Goal: Communication & Community: Answer question/provide support

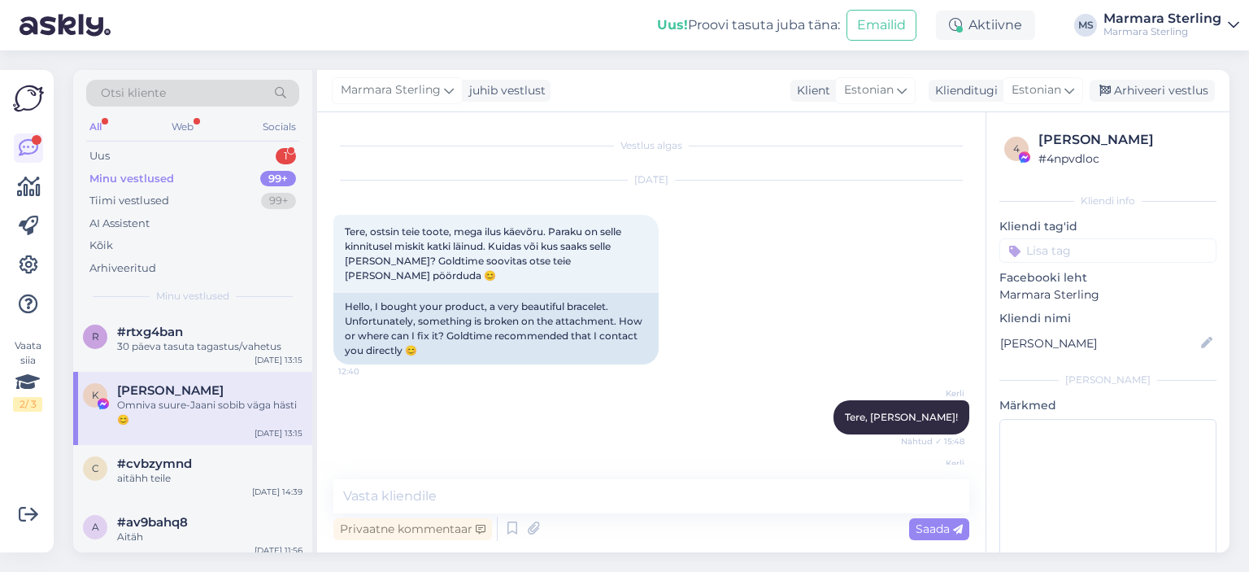
scroll to position [2887, 0]
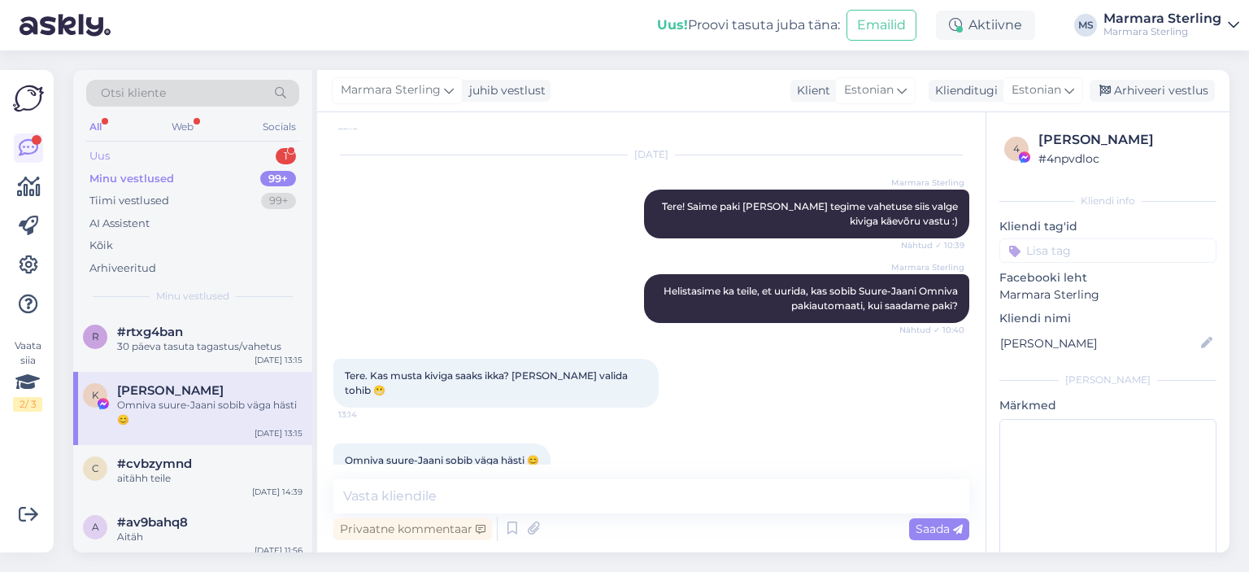
click at [134, 161] on div "Uus 1" at bounding box center [192, 156] width 213 height 23
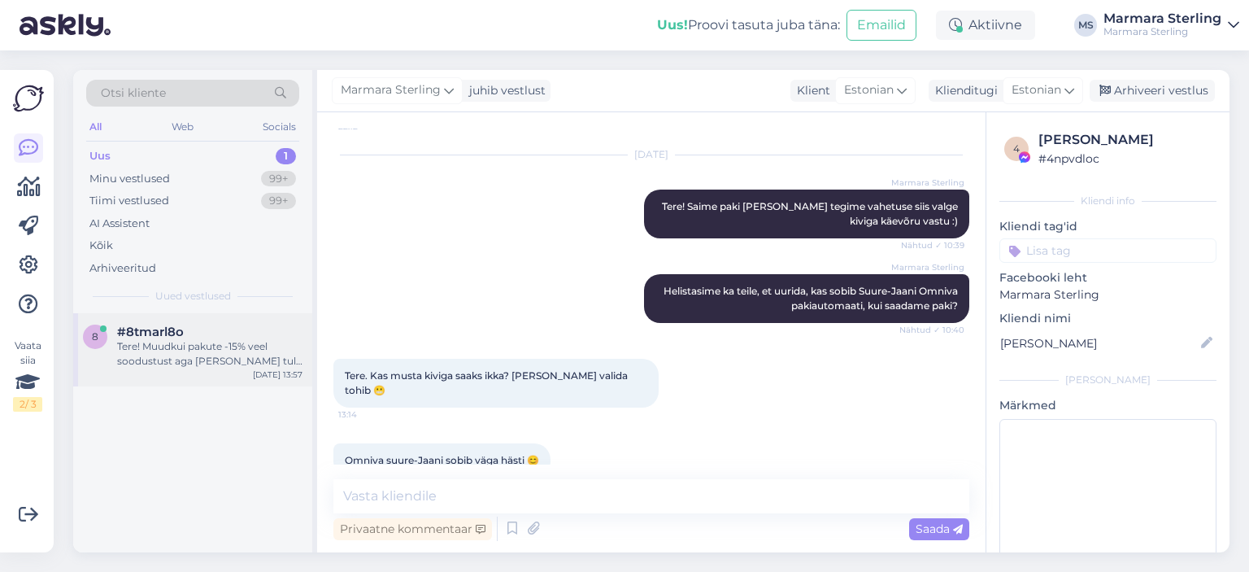
click at [144, 336] on span "#8tmarl8o" at bounding box center [150, 331] width 67 height 15
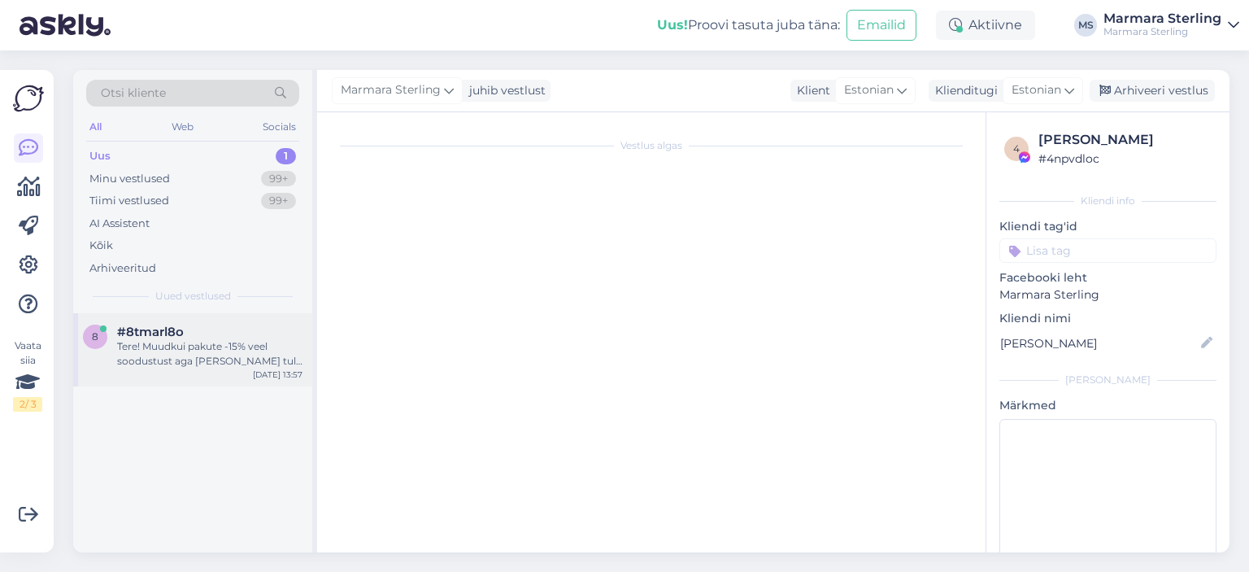
scroll to position [0, 0]
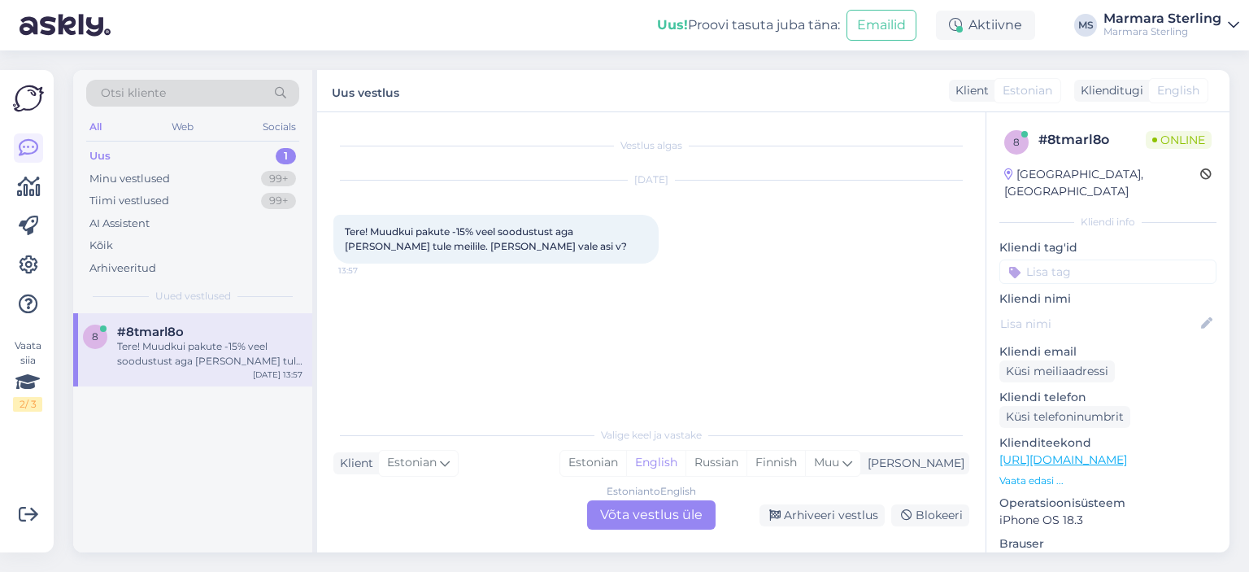
click at [632, 516] on div "Estonian to English Võta vestlus üle" at bounding box center [651, 514] width 128 height 29
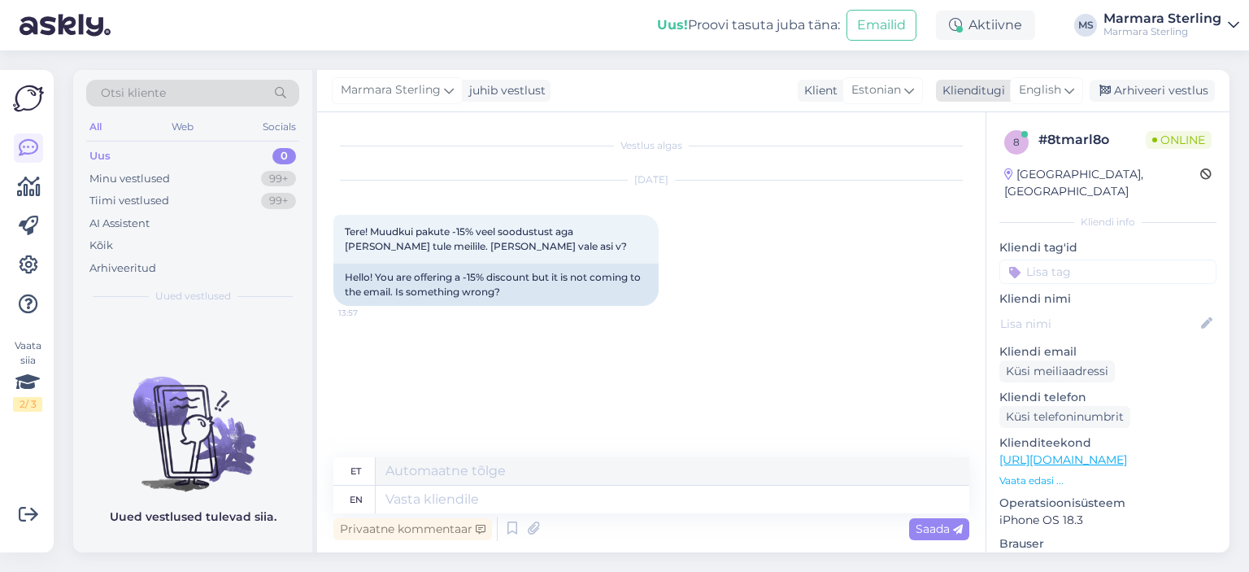
click at [1032, 95] on span "English" at bounding box center [1040, 90] width 42 height 18
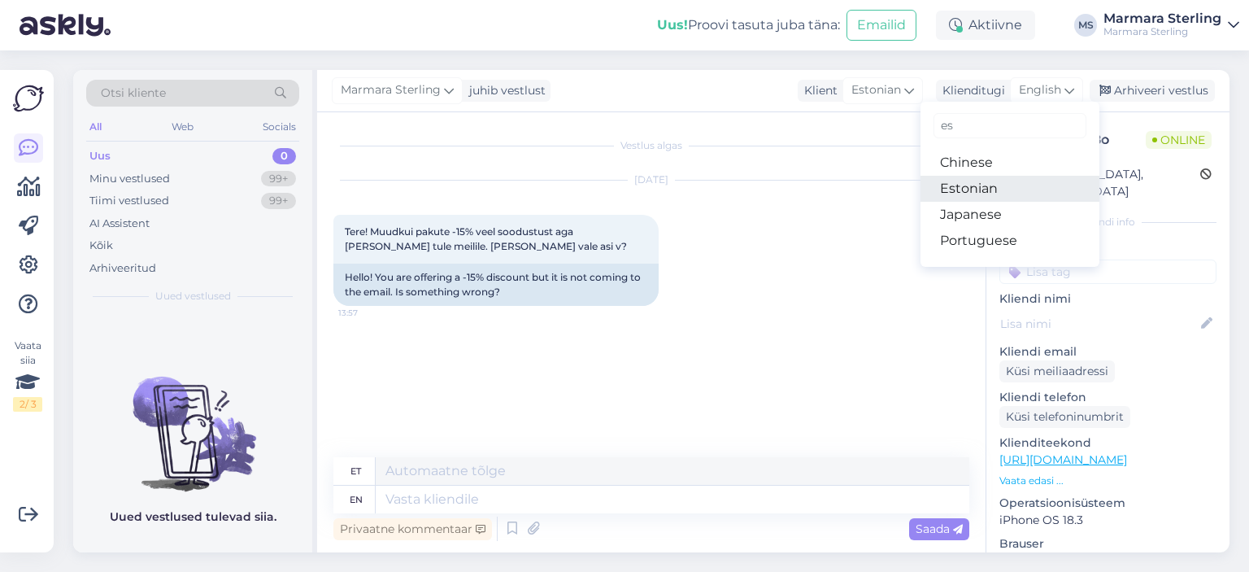
click at [993, 189] on link "Estonian" at bounding box center [1009, 189] width 179 height 26
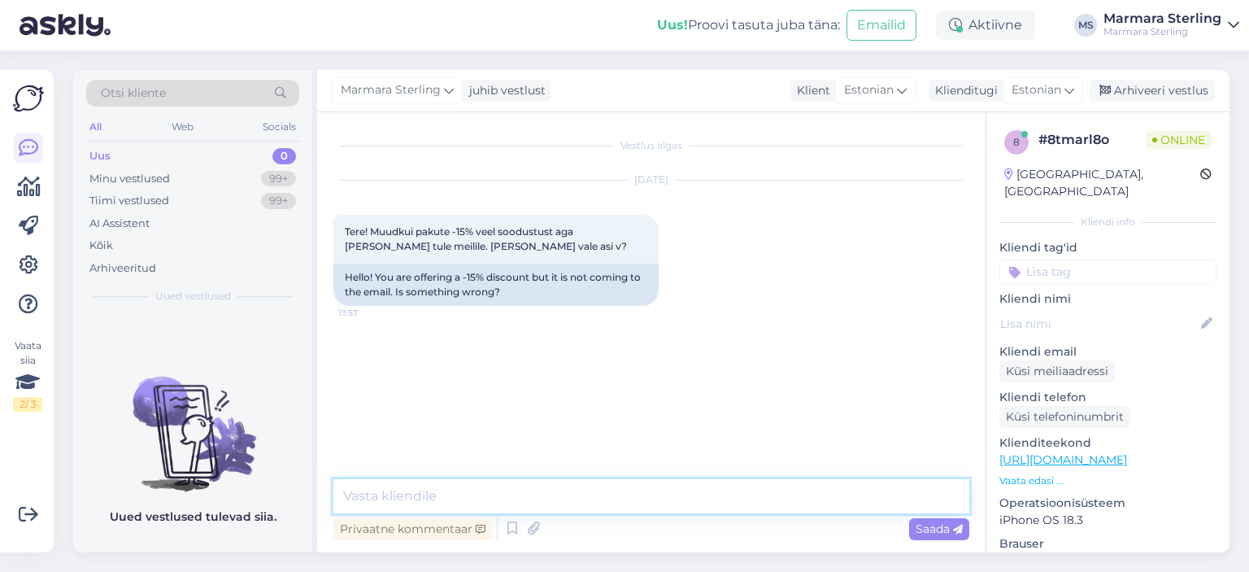
click at [446, 490] on textarea at bounding box center [651, 496] width 636 height 34
type textarea "Tere"
type textarea "Ei ole vale asi. Kuidas [PERSON_NAME] aadress on?"
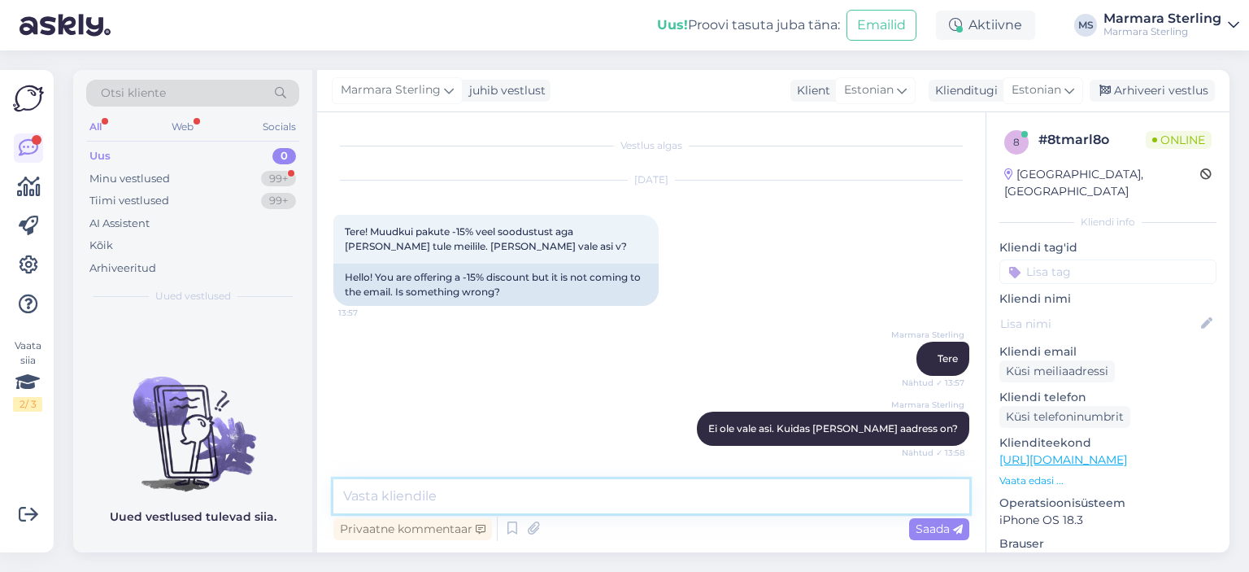
scroll to position [68, 0]
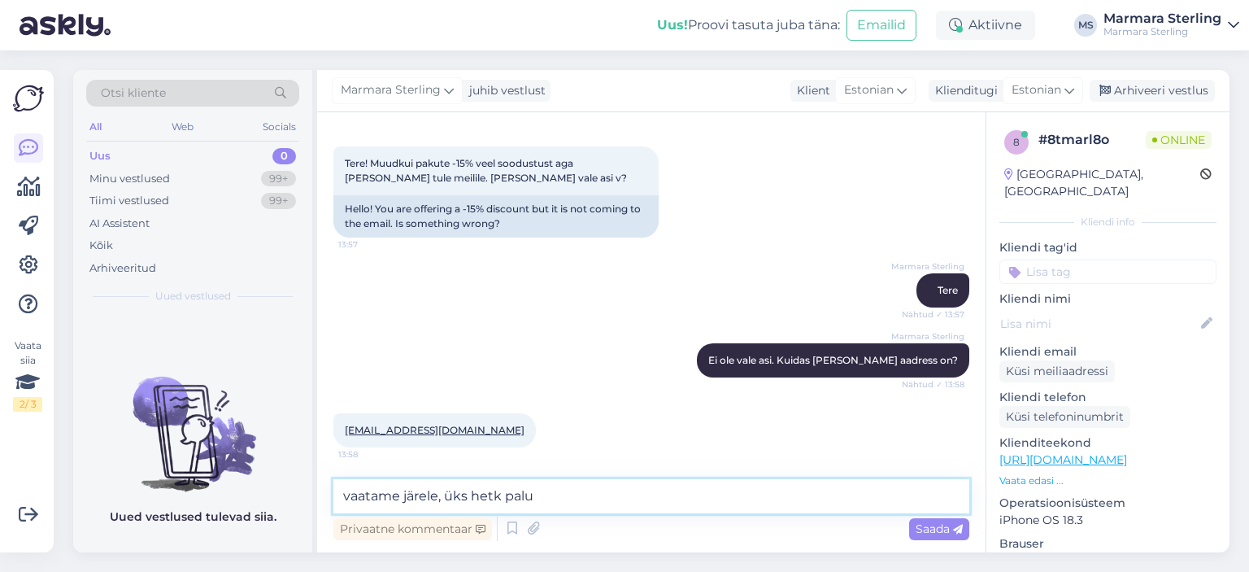
type textarea "vaatame järele, üks hetk palun"
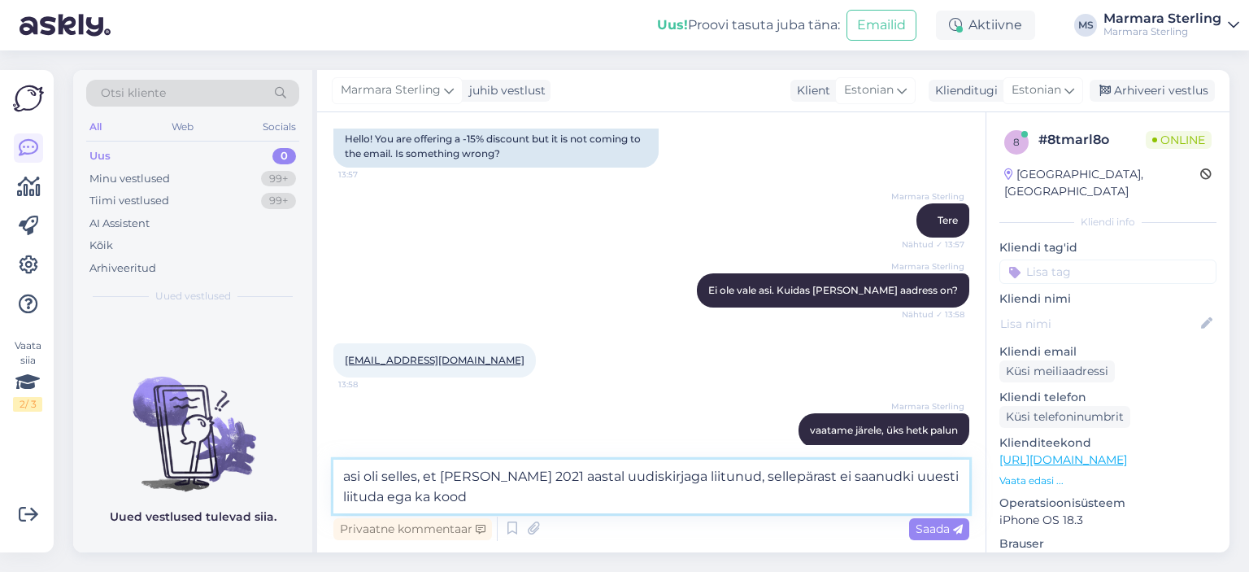
type textarea "asi oli selles, et [PERSON_NAME] 2021 aastal uudiskirjaga liitunud, sellepärast…"
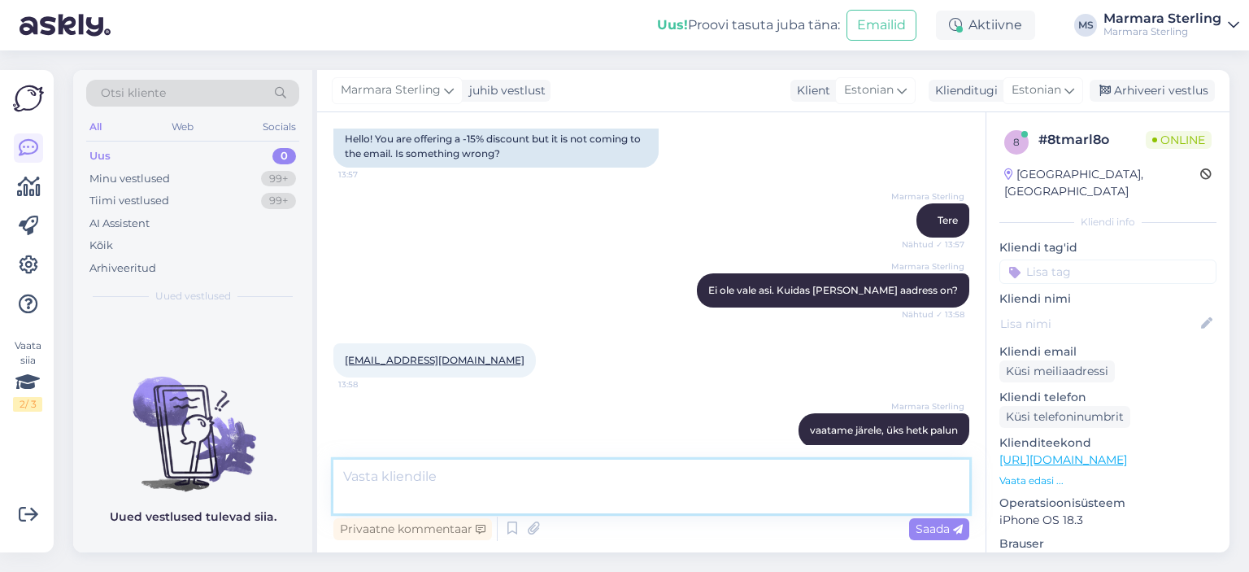
scroll to position [223, 0]
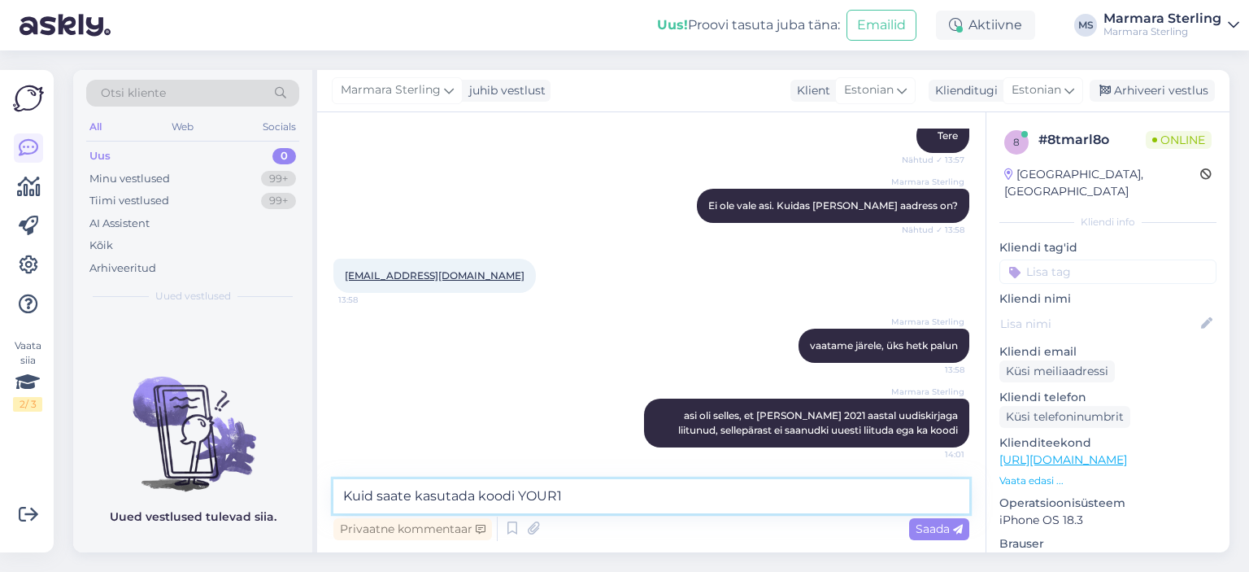
type textarea "Kuid saate kasutada koodi YOUR15"
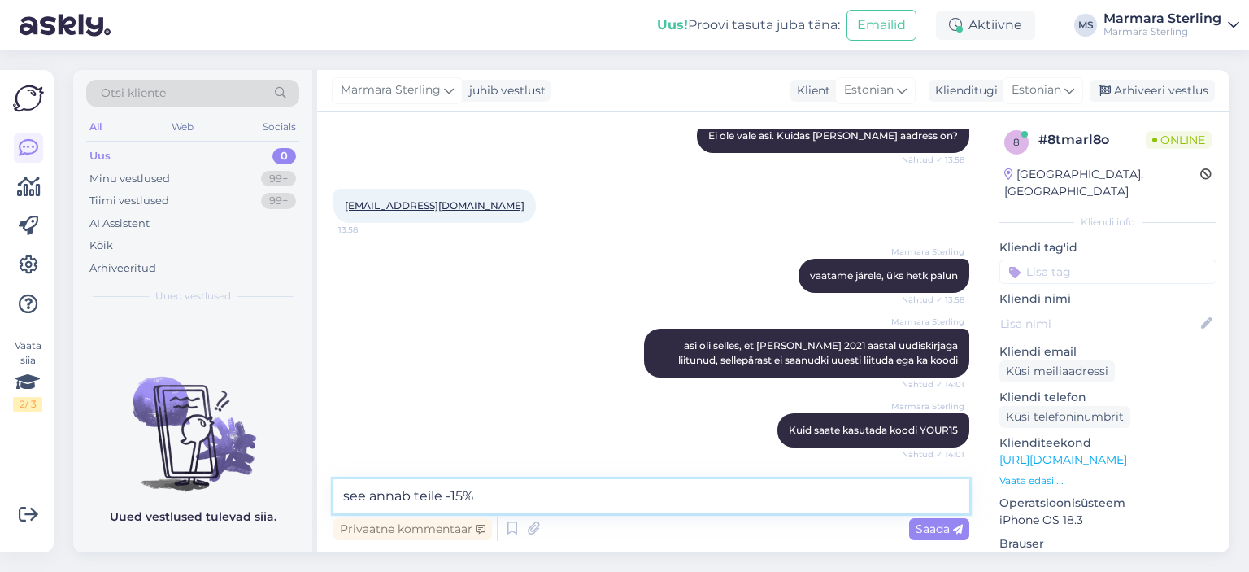
scroll to position [311, 0]
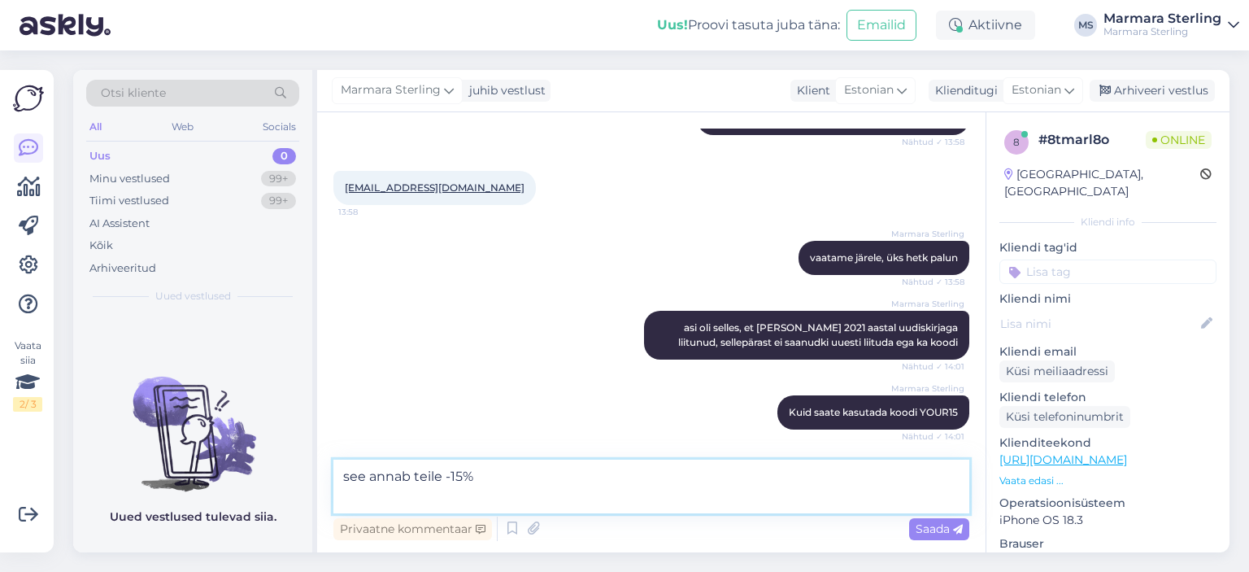
type textarea "see annab teile -15%"
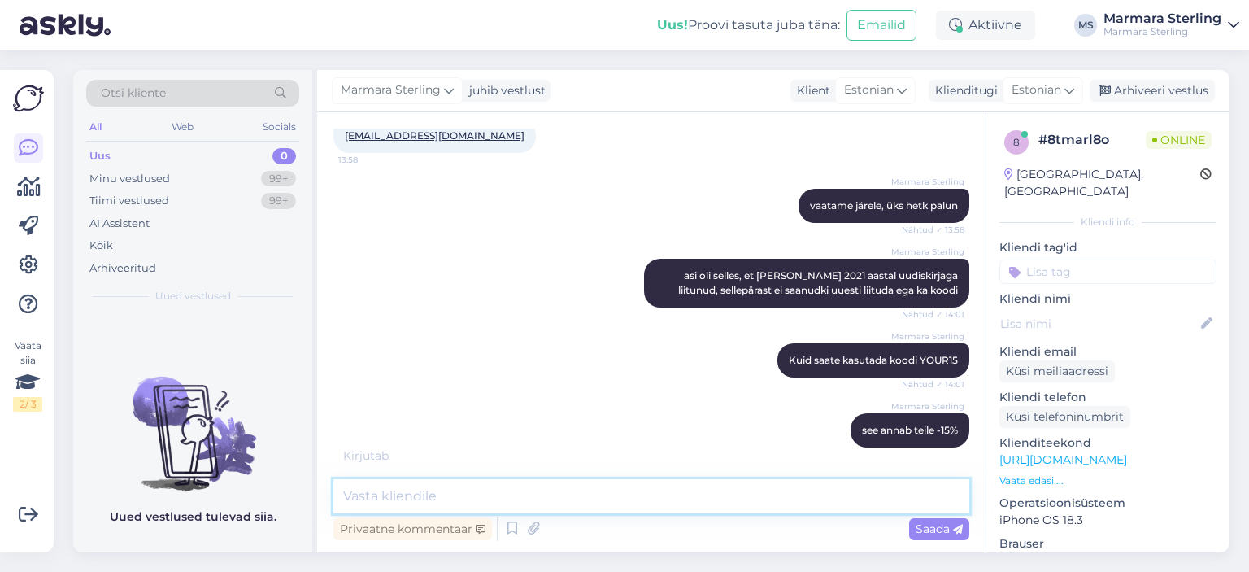
scroll to position [432, 0]
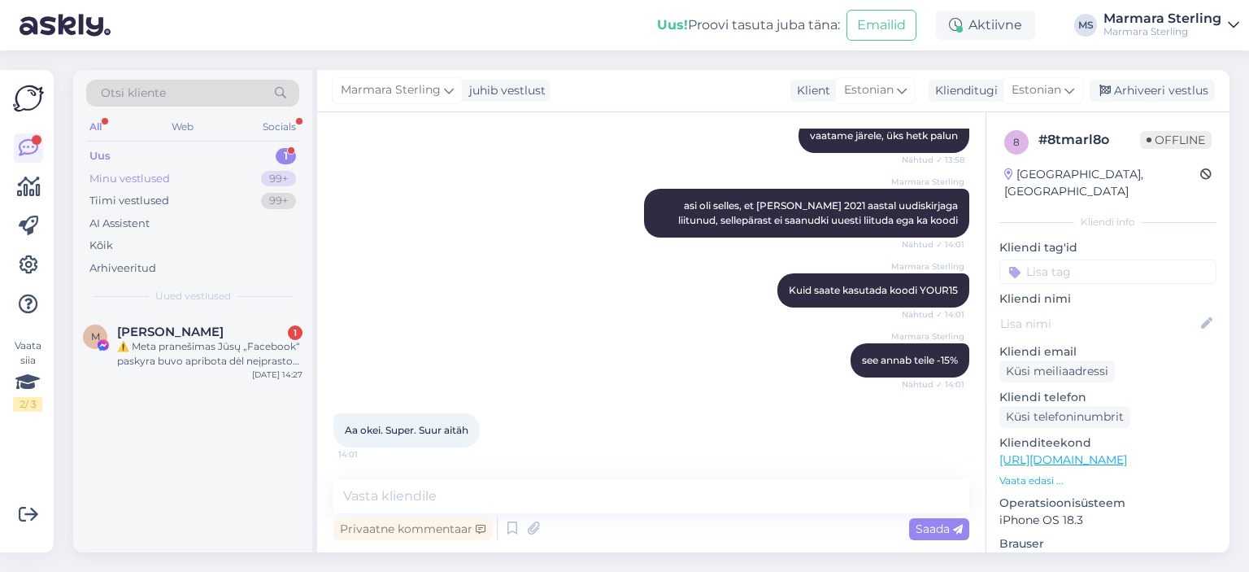
click at [132, 179] on div "Minu vestlused" at bounding box center [129, 179] width 80 height 16
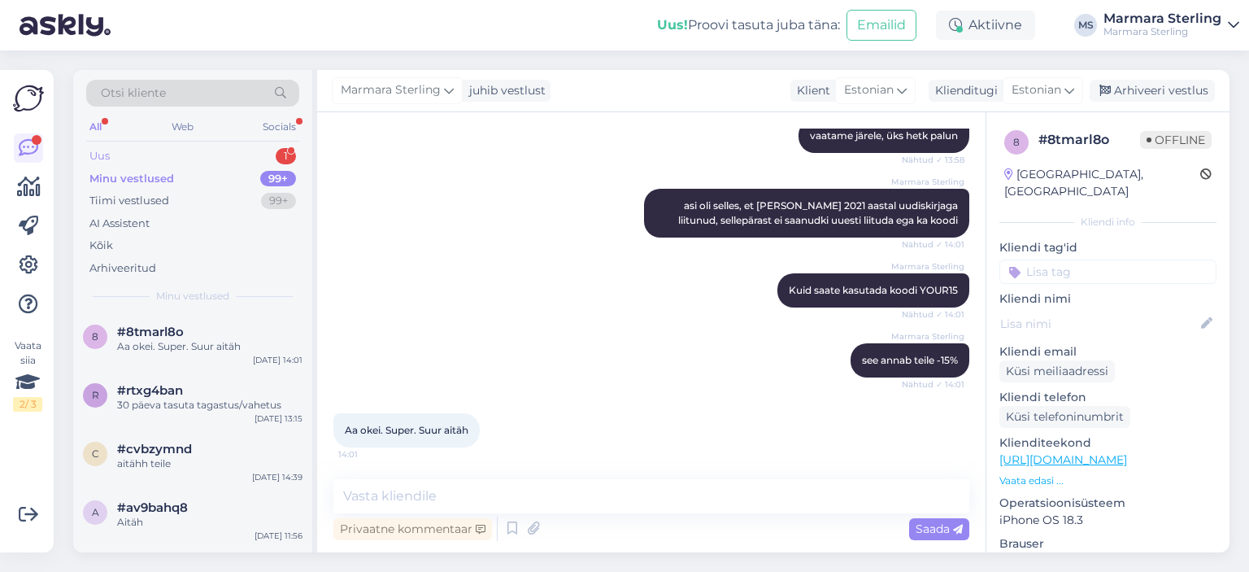
click at [128, 157] on div "Uus 1" at bounding box center [192, 156] width 213 height 23
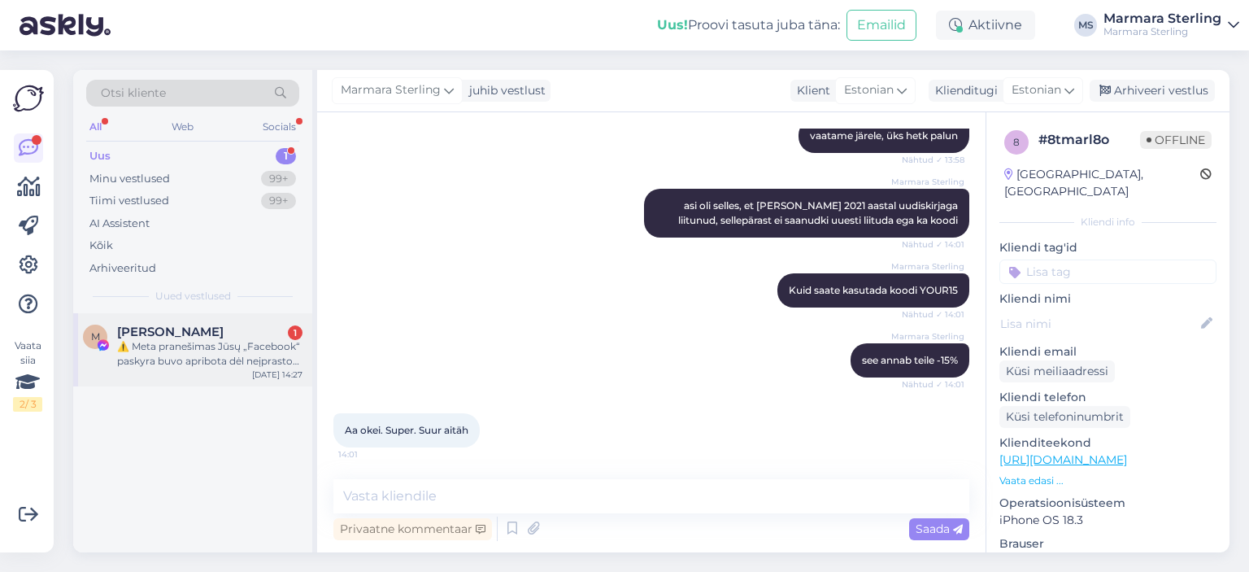
click at [175, 340] on div "⚠️ Meta pranešimas Jūsų „Facebook“ paskyra buvo apribota dėl neįprastos veiklos…" at bounding box center [209, 353] width 185 height 29
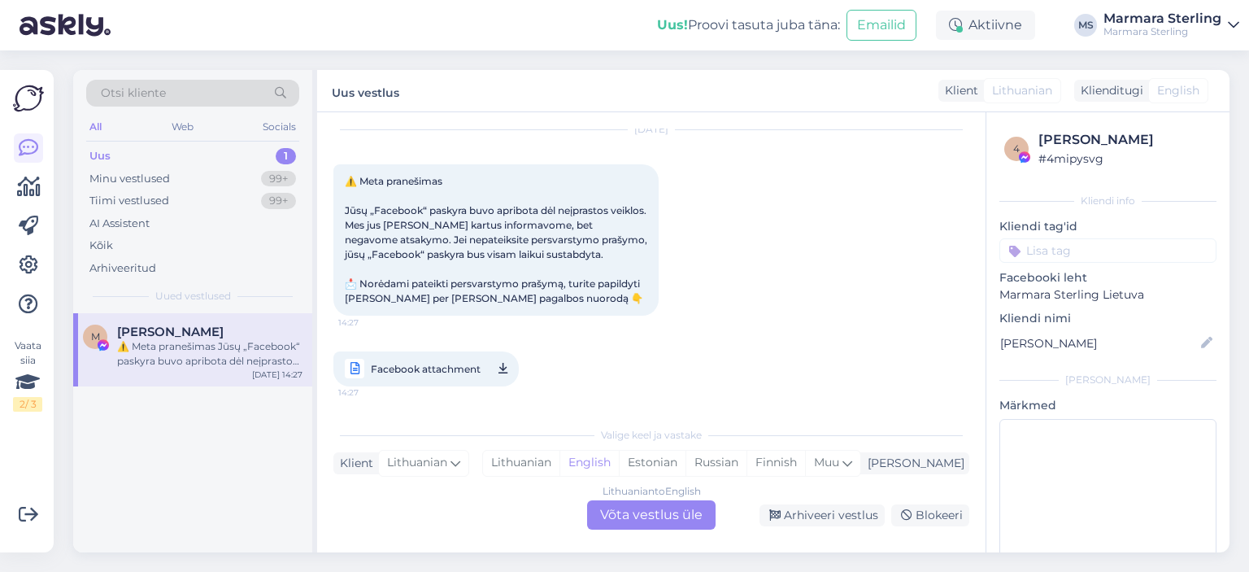
scroll to position [0, 0]
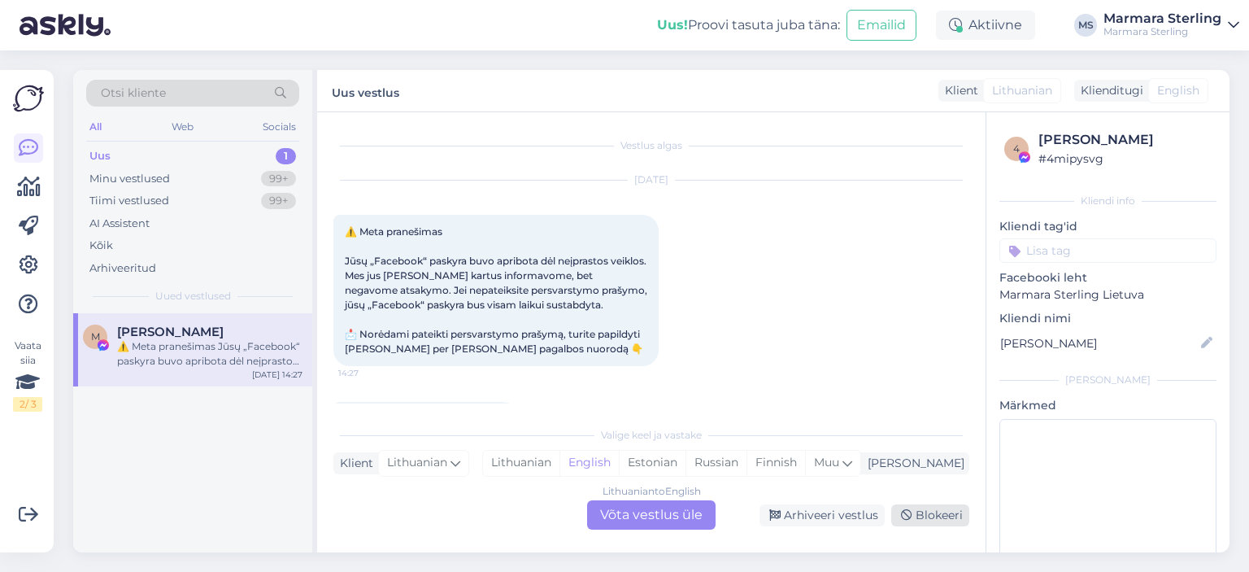
click at [953, 511] on div "Blokeeri" at bounding box center [930, 515] width 78 height 22
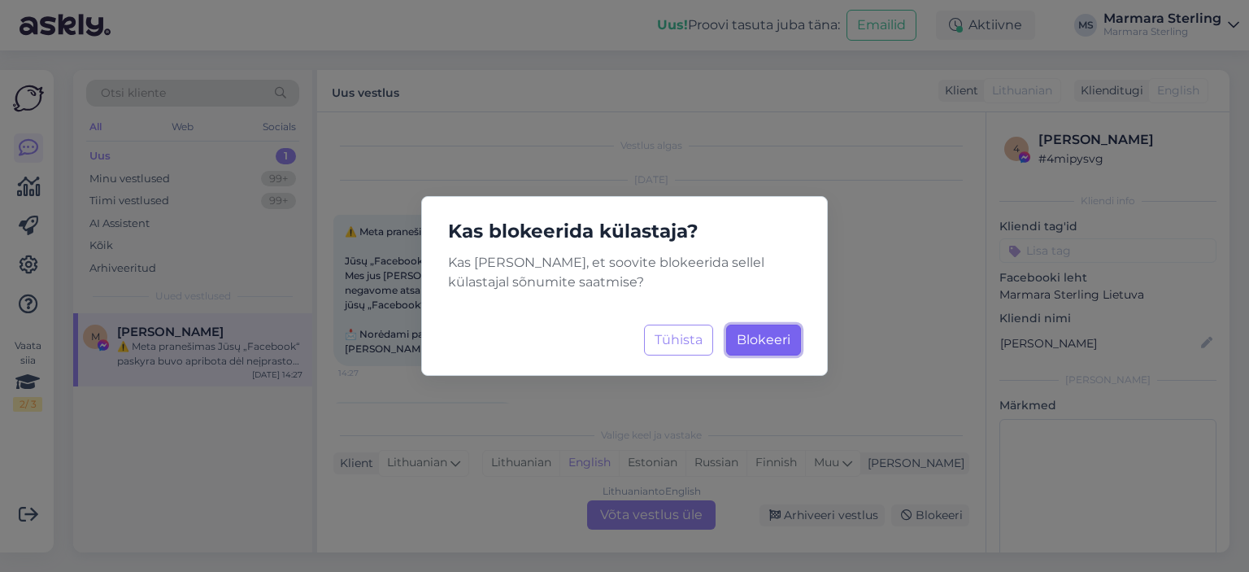
click at [765, 346] on span "Blokeeri" at bounding box center [764, 339] width 54 height 15
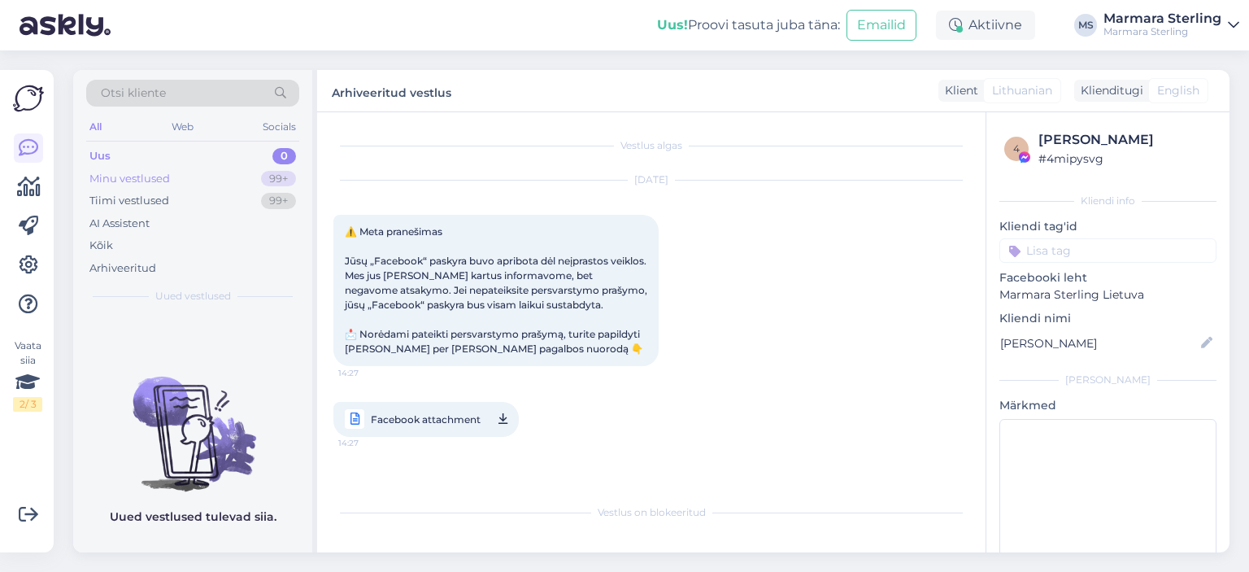
click at [122, 172] on div "Minu vestlused" at bounding box center [129, 179] width 80 height 16
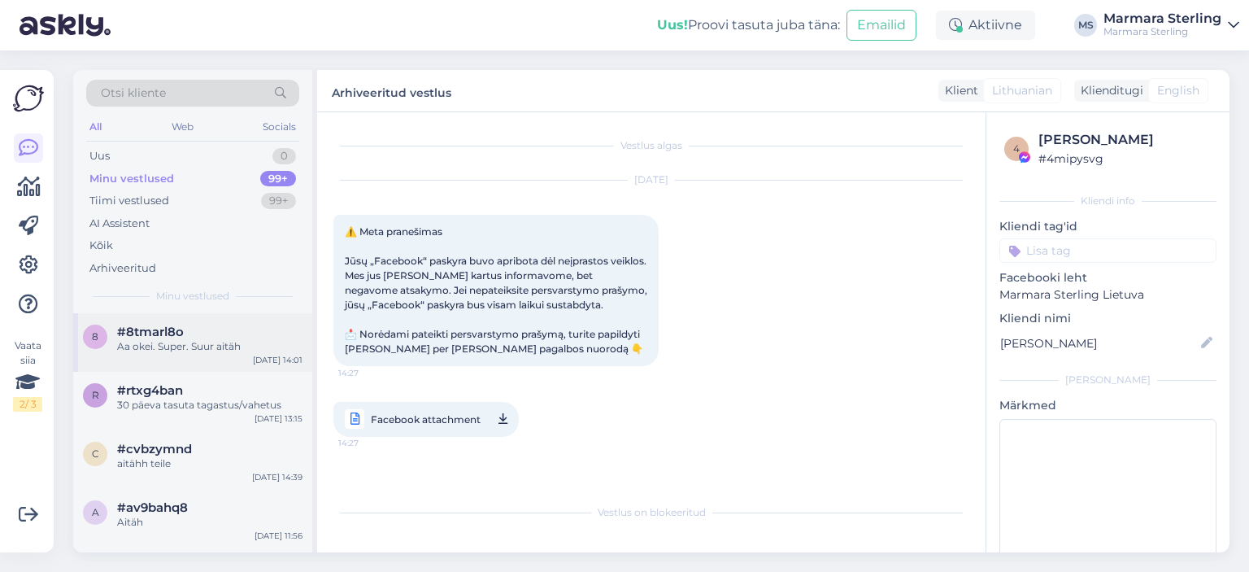
click at [150, 355] on div "8 #8tmarl8o Aa okei. Super. Suur aitäh [DATE] 14:01" at bounding box center [192, 342] width 239 height 59
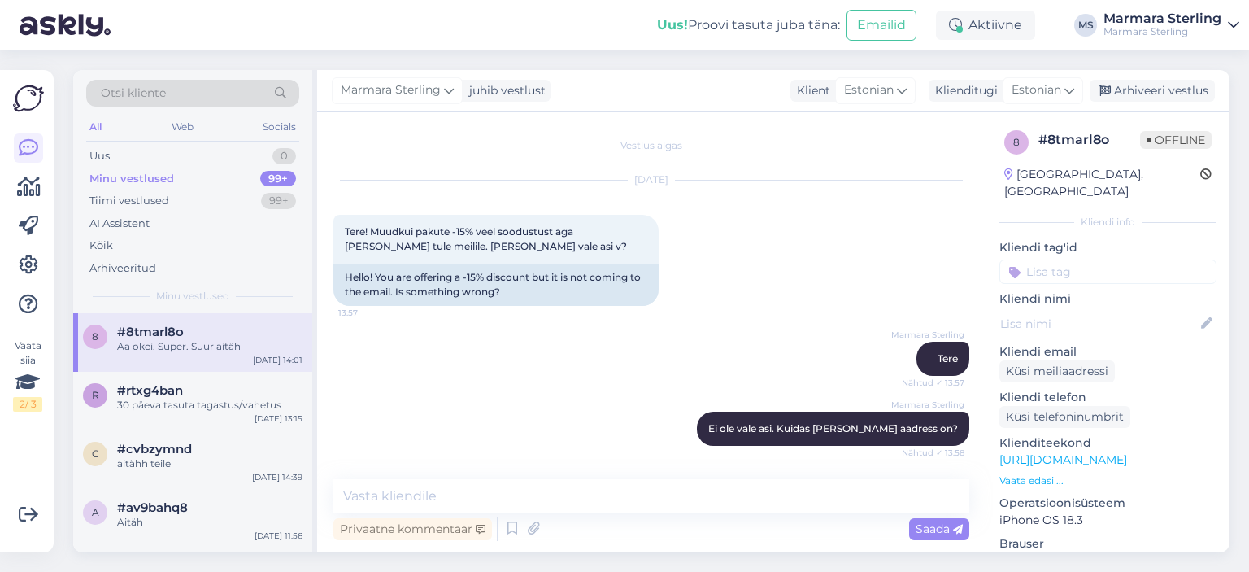
scroll to position [432, 0]
